Goal: Navigation & Orientation: Find specific page/section

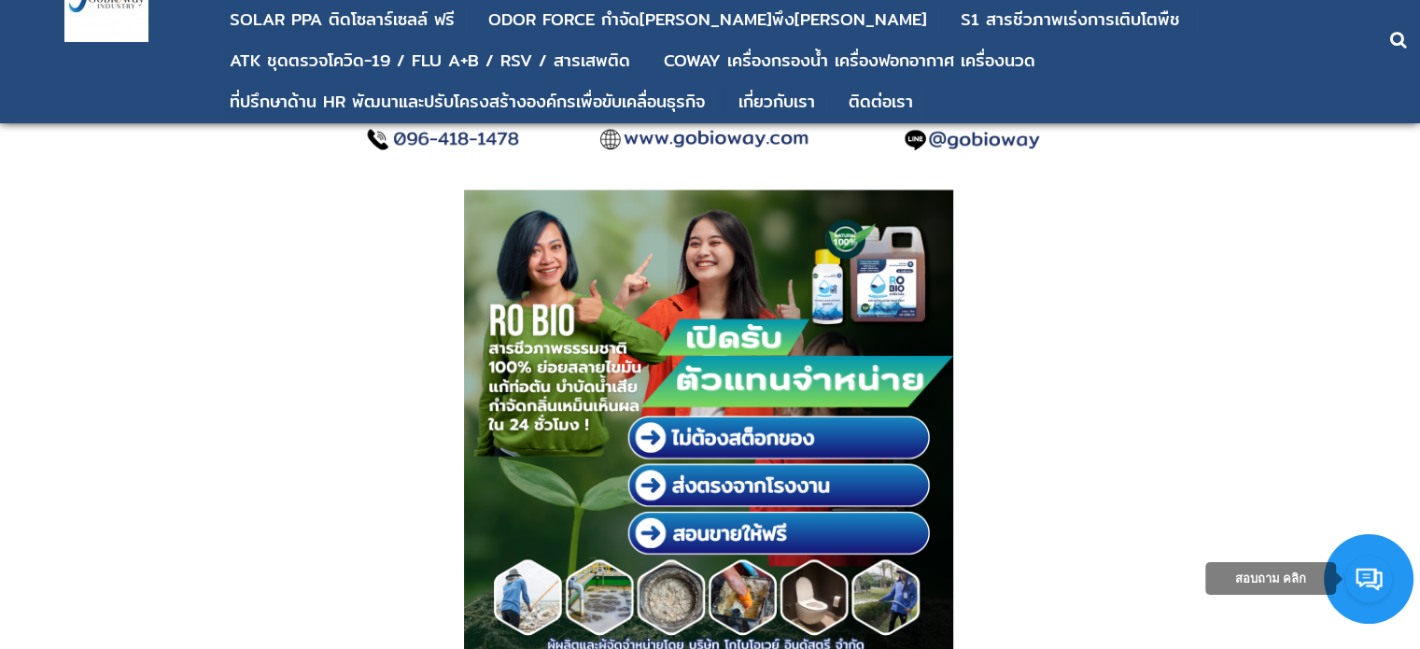
scroll to position [10851, 0]
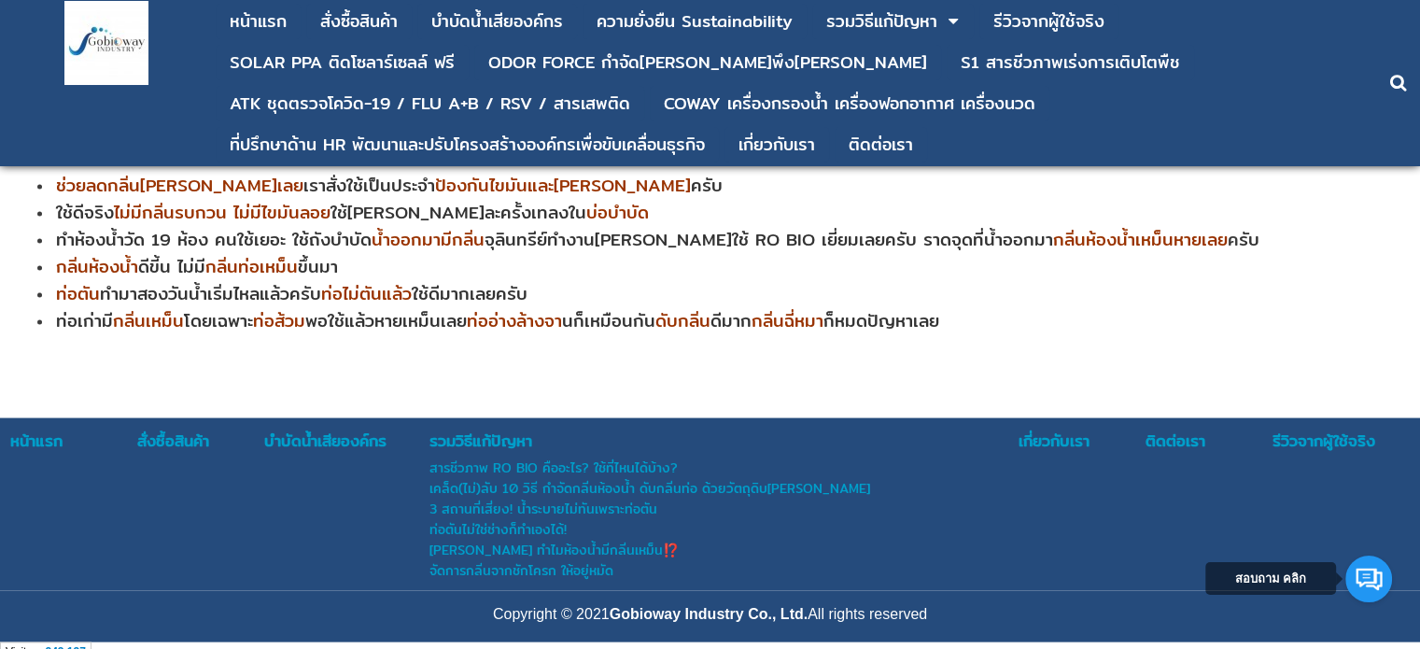
click at [597, 389] on div at bounding box center [710, 404] width 1420 height 30
click at [1172, 429] on div "ติดต่อเรา" at bounding box center [1208, 441] width 125 height 24
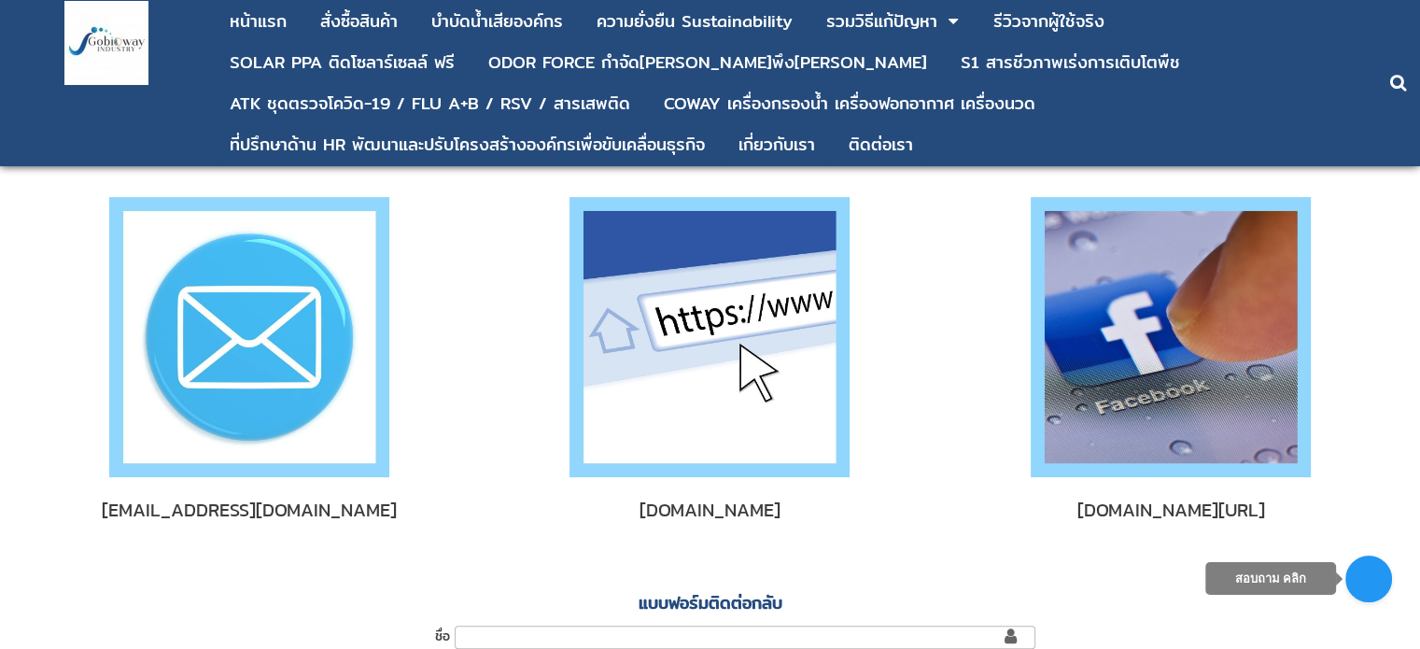
scroll to position [560, 0]
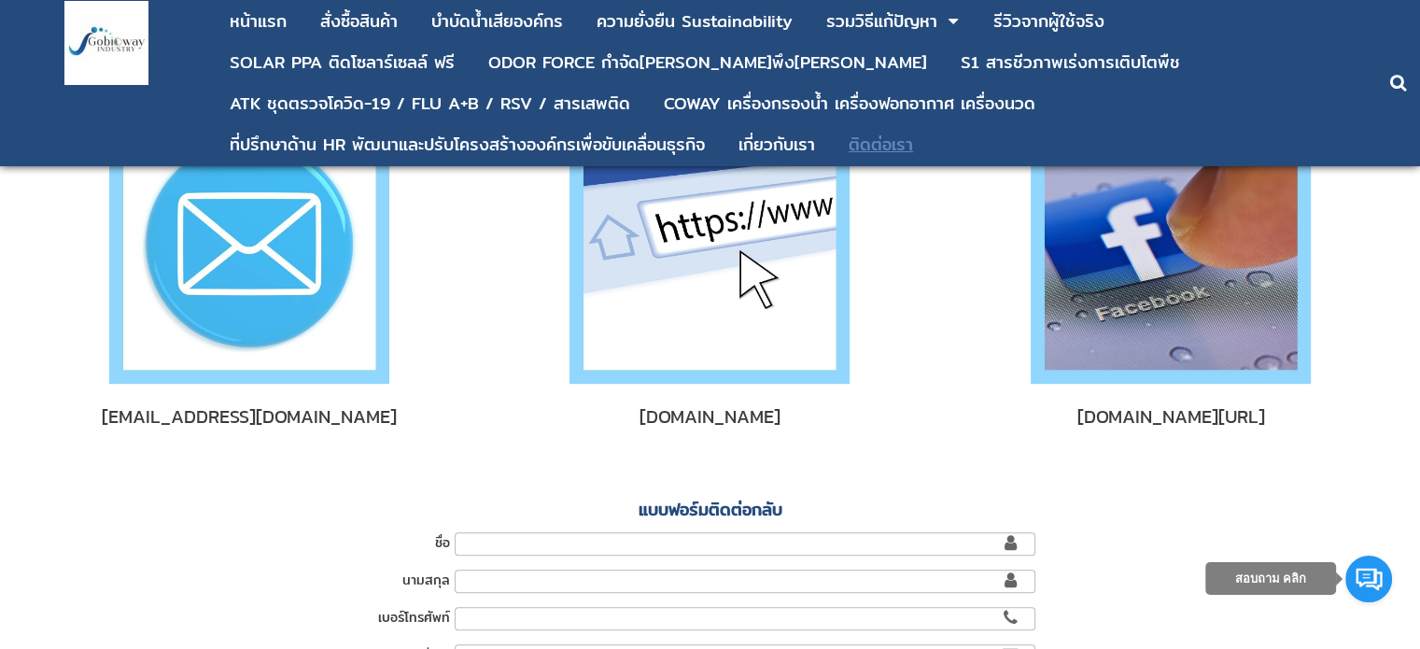
click at [881, 143] on div "ติดต่อเรา" at bounding box center [881, 144] width 64 height 17
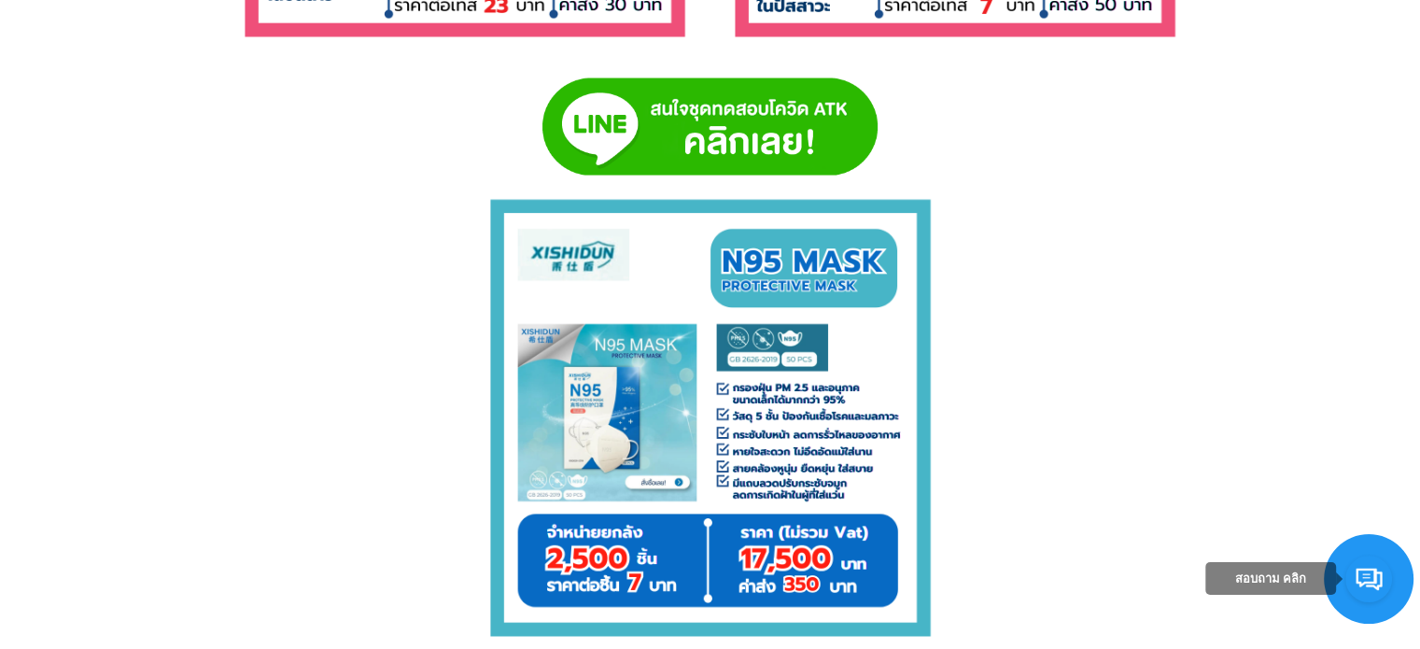
scroll to position [11408, 0]
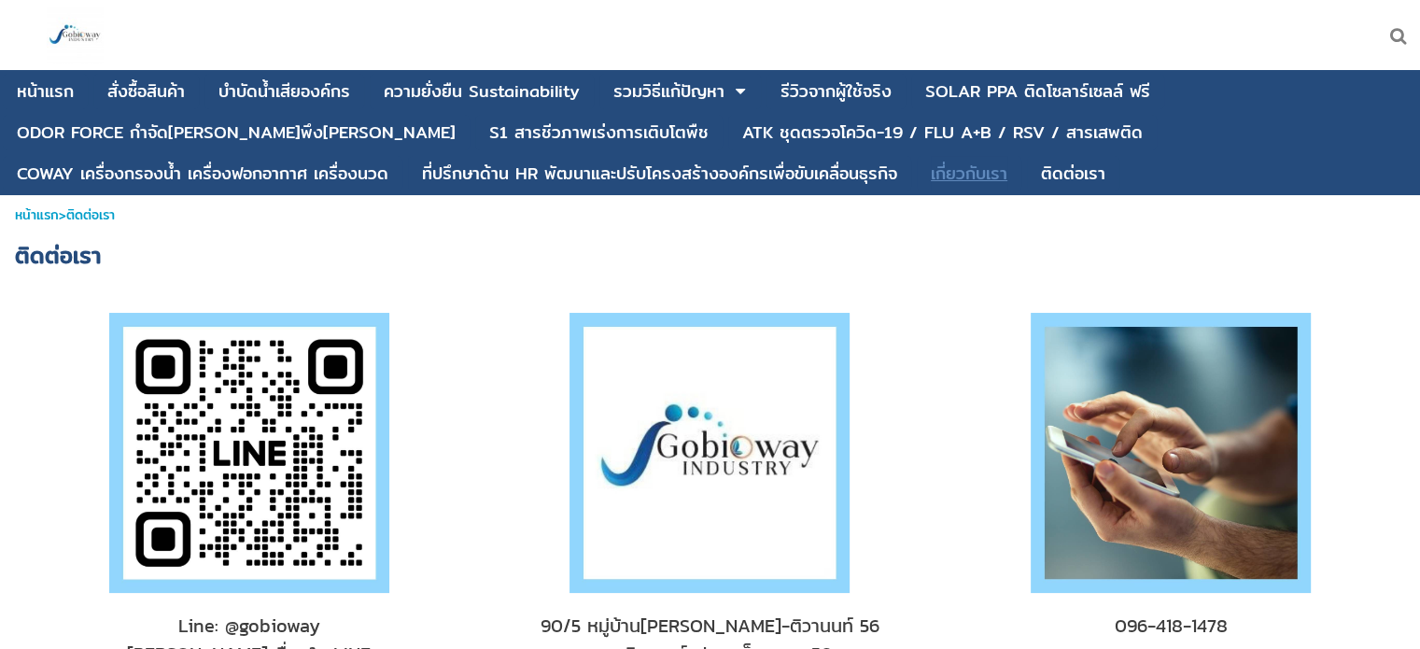
click at [931, 182] on div "เกี่ยวกับเรา" at bounding box center [969, 173] width 77 height 17
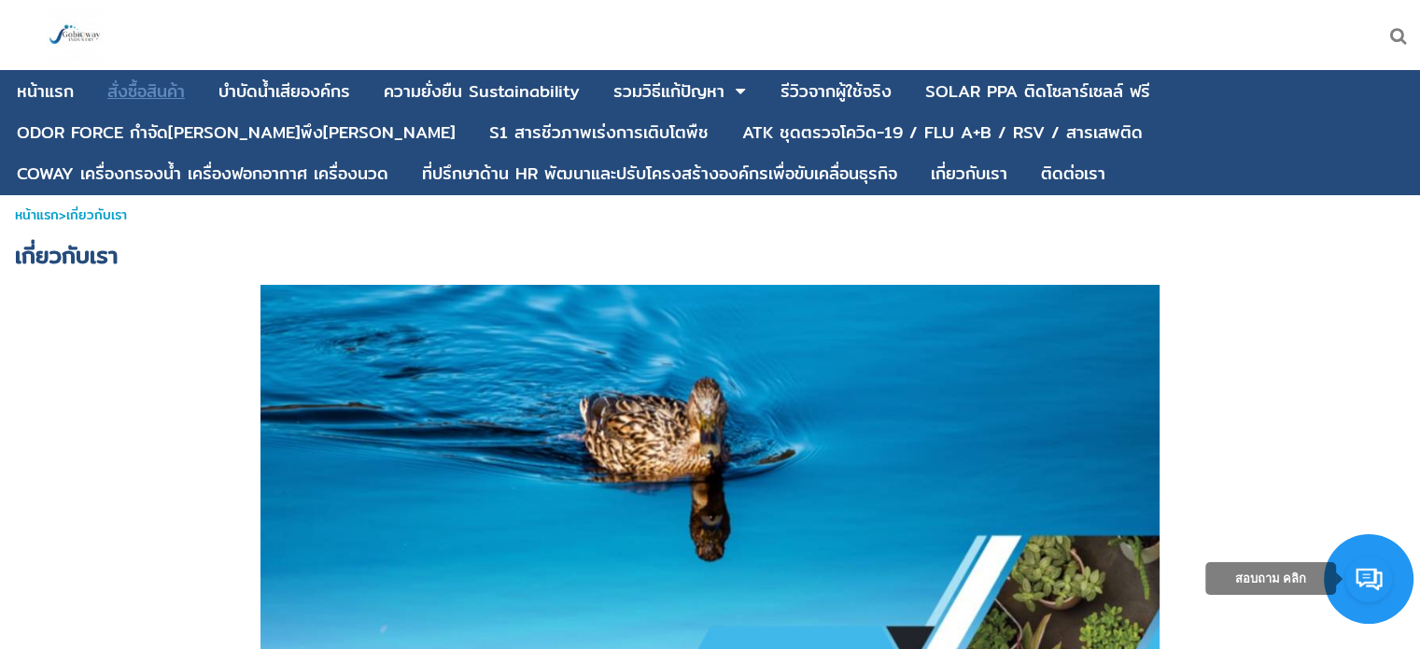
click at [138, 91] on div "สั่งซื้อสินค้า" at bounding box center [145, 91] width 77 height 17
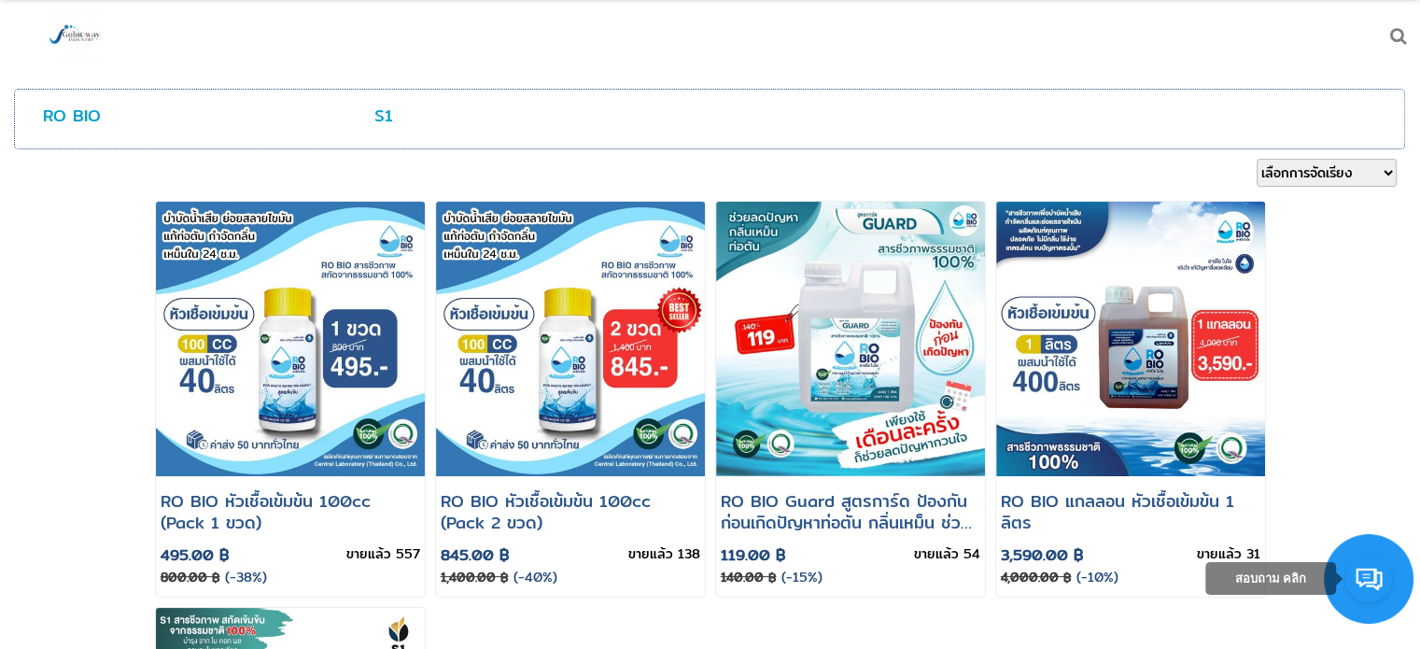
scroll to position [93, 0]
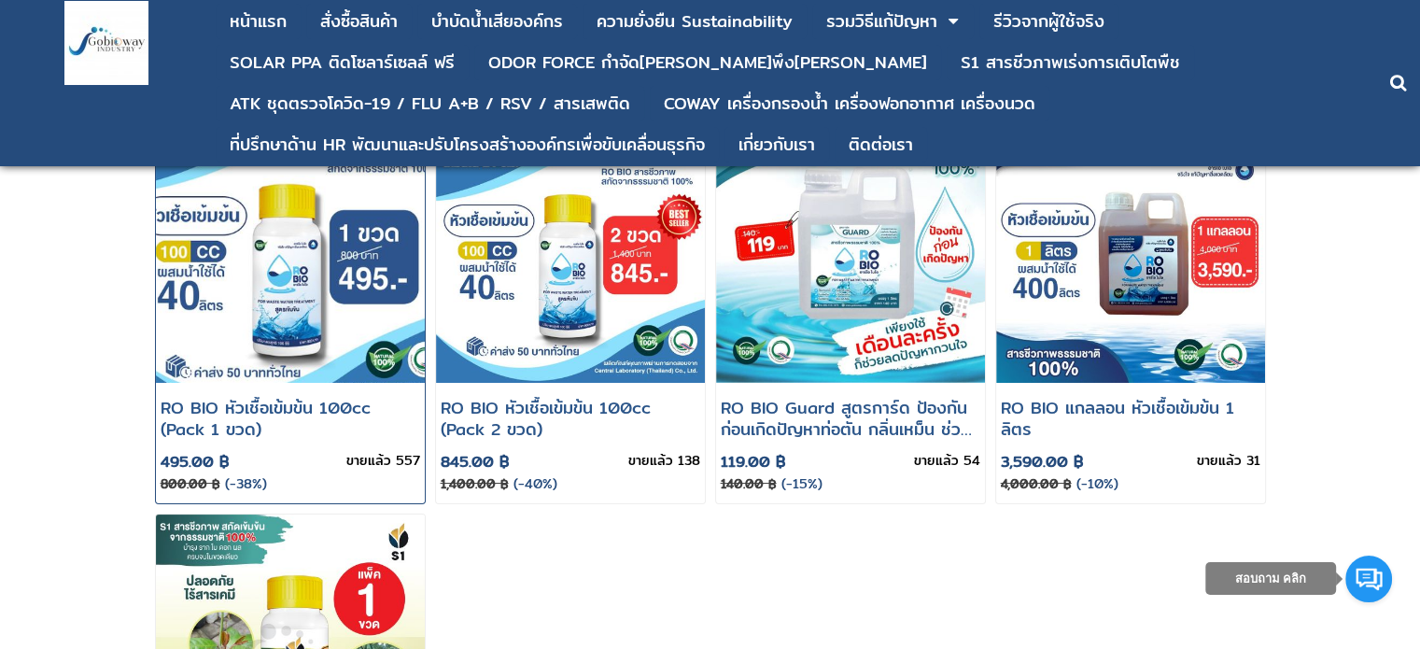
click at [284, 319] on img at bounding box center [290, 246] width 323 height 330
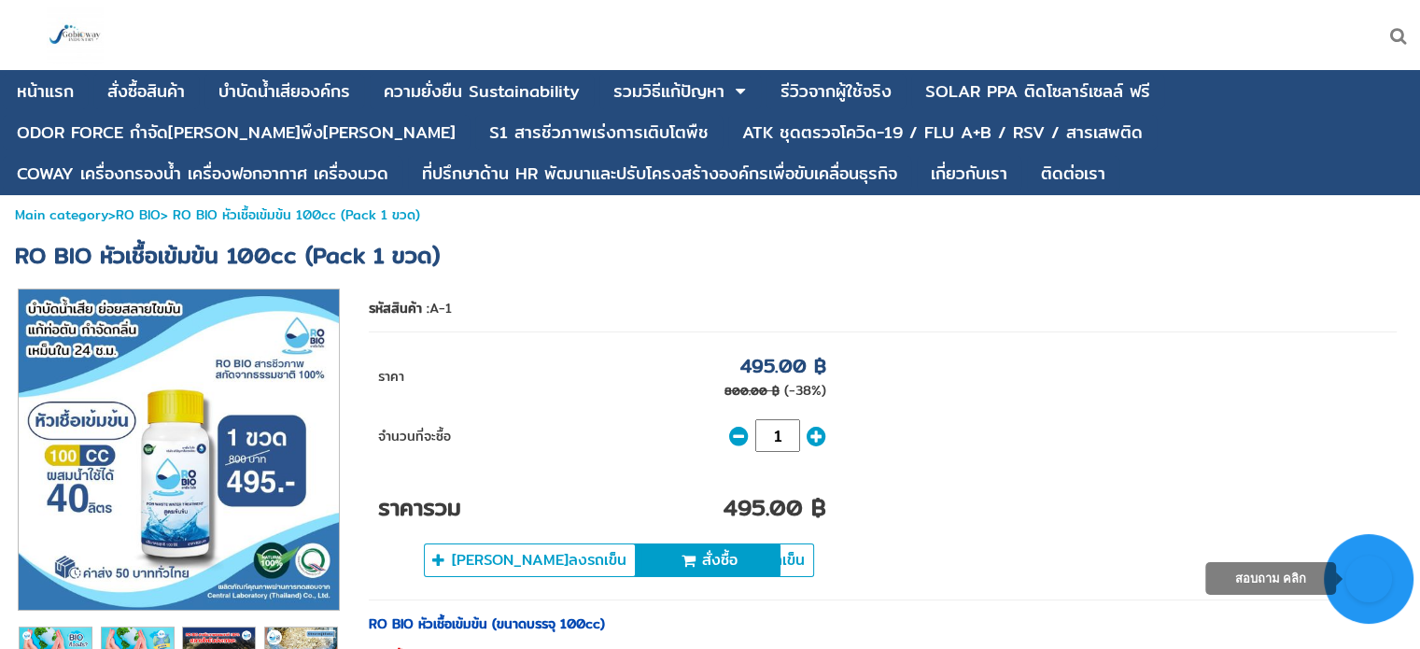
scroll to position [280, 0]
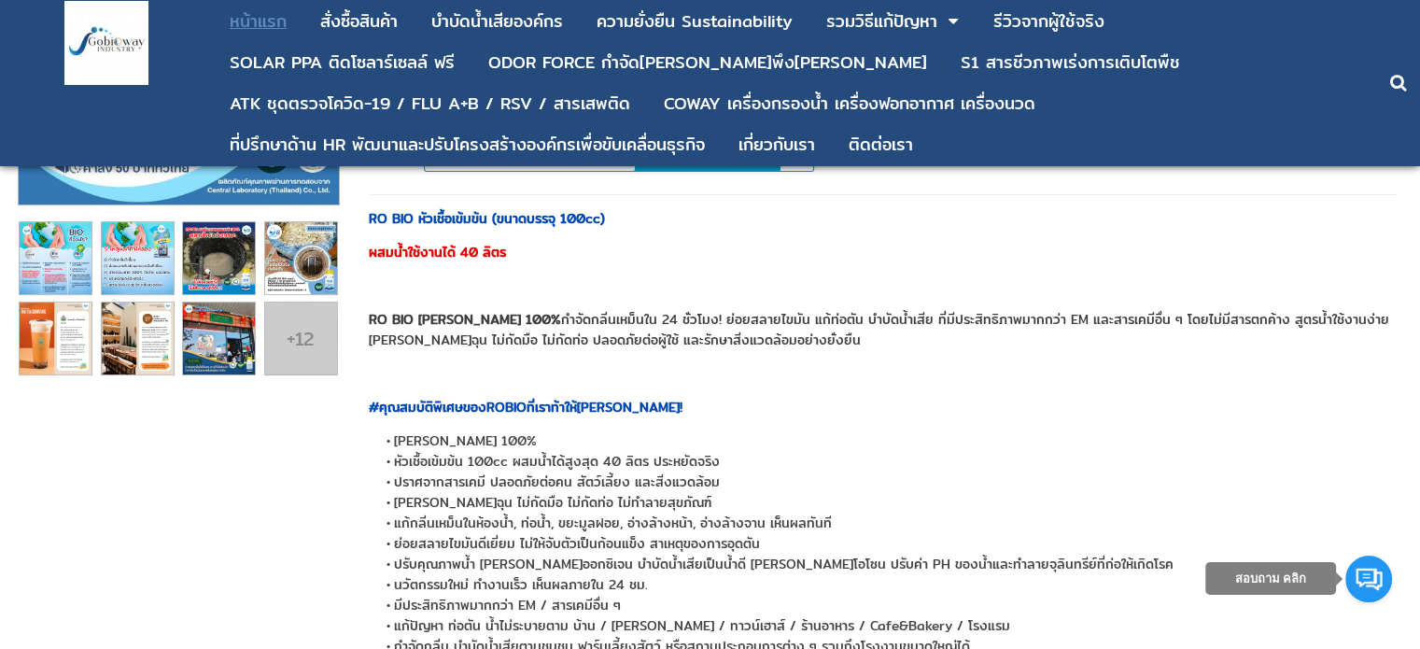
click at [264, 25] on div "หน้าแรก" at bounding box center [258, 21] width 57 height 17
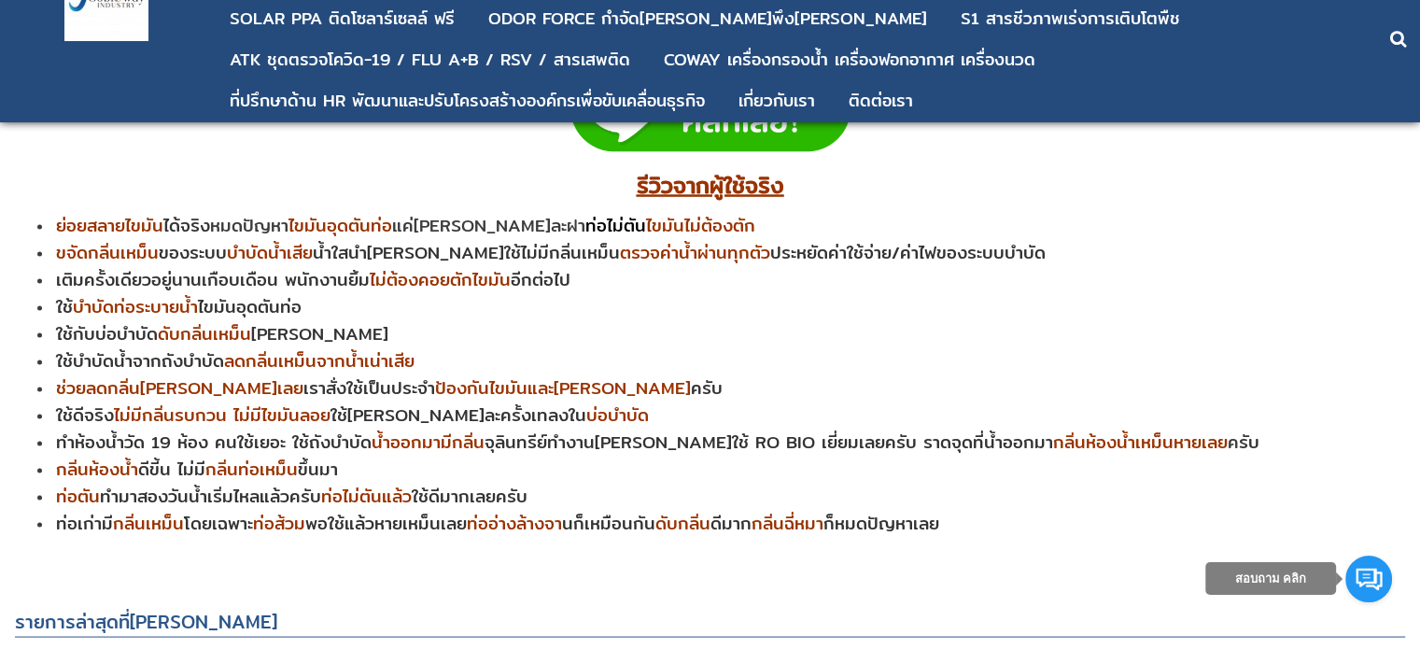
scroll to position [11143, 0]
